Goal: Information Seeking & Learning: Learn about a topic

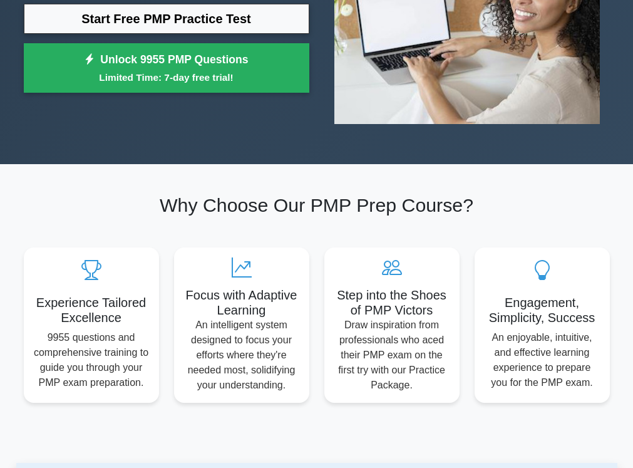
scroll to position [125, 0]
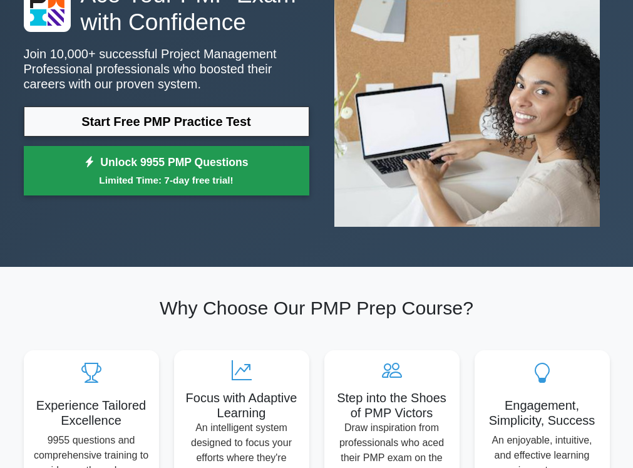
drag, startPoint x: 0, startPoint y: 0, endPoint x: 126, endPoint y: 164, distance: 206.9
click at [126, 164] on link "Unlock 9955 PMP Questions Limited Time: 7-day free trial!" at bounding box center [167, 171] width 286 height 50
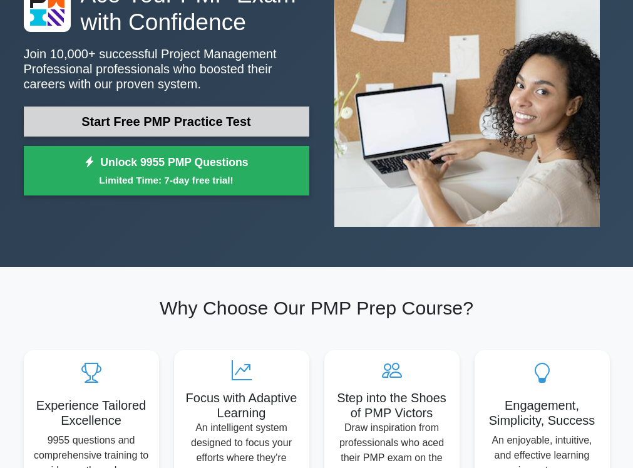
click at [101, 122] on link "Start Free PMP Practice Test" at bounding box center [167, 121] width 286 height 30
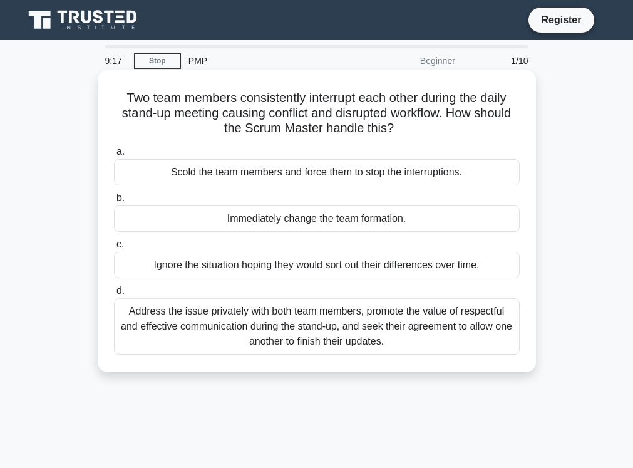
click at [197, 328] on div "Address the issue privately with both team members, promote the value of respec…" at bounding box center [317, 326] width 406 height 56
click at [114, 295] on input "d. Address the issue privately with both team members, promote the value of res…" at bounding box center [114, 291] width 0 height 8
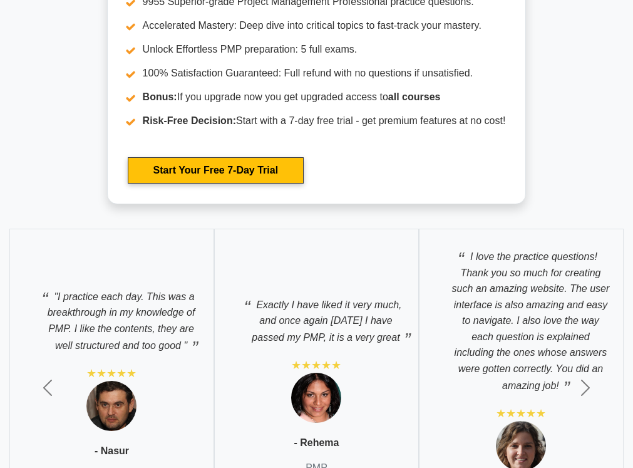
scroll to position [4385, 0]
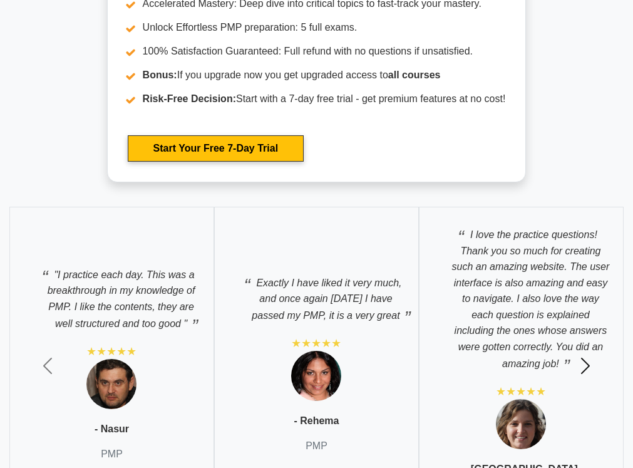
click at [582, 361] on span "button" at bounding box center [586, 366] width 20 height 20
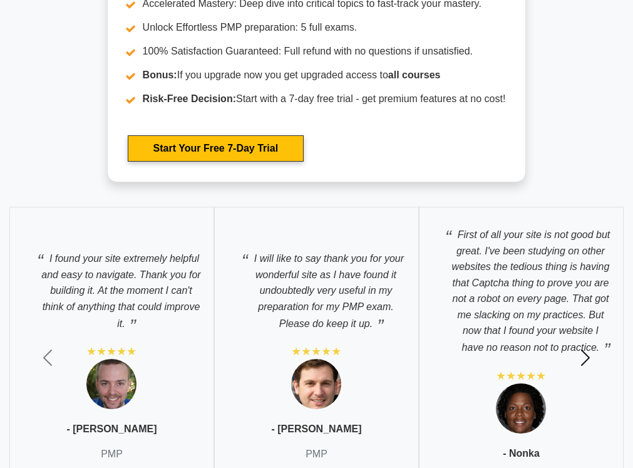
click at [582, 361] on span "button" at bounding box center [586, 358] width 20 height 20
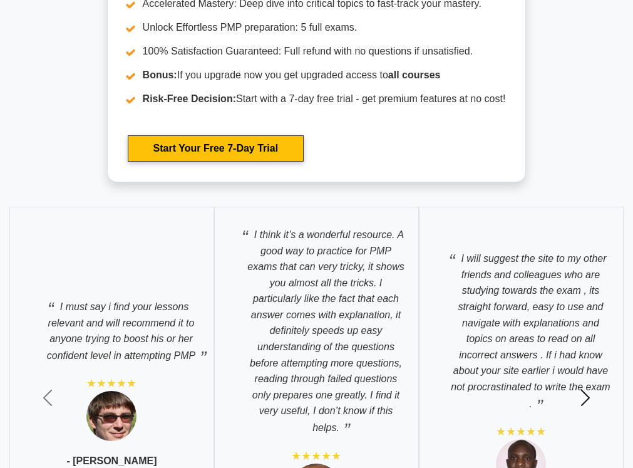
click at [582, 361] on button "Next" at bounding box center [585, 398] width 95 height 402
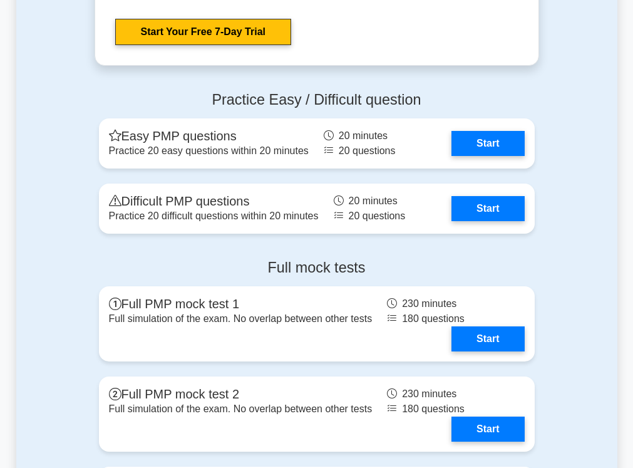
scroll to position [3445, 0]
